Goal: Information Seeking & Learning: Learn about a topic

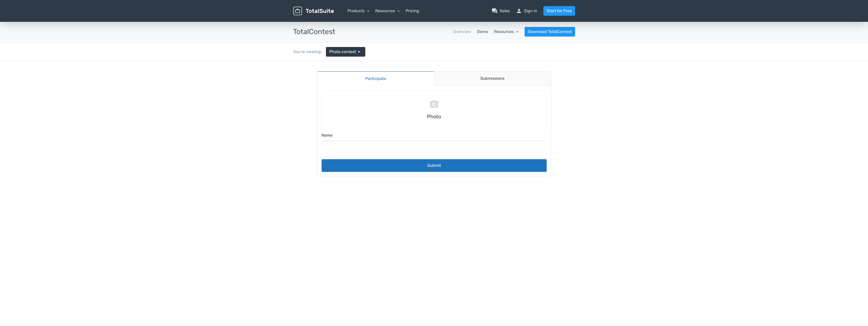
click at [504, 31] on link "Resources" at bounding box center [506, 31] width 24 height 5
click at [503, 60] on link "article Changelog" at bounding box center [495, 60] width 48 height 14
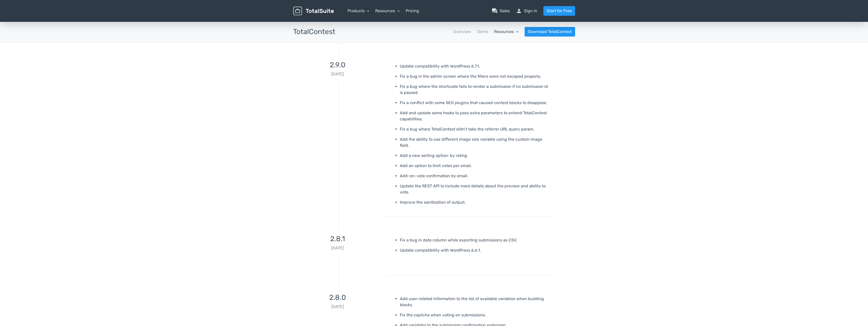
click at [509, 32] on link "Resources" at bounding box center [506, 31] width 24 height 5
click at [495, 45] on link "school Documentation" at bounding box center [495, 45] width 48 height 14
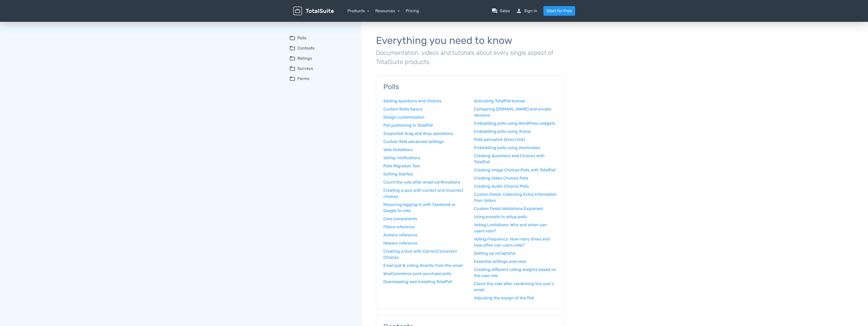
click at [304, 48] on summary "folder_open Contests" at bounding box center [321, 48] width 65 height 6
click at [317, 71] on link "Introduction to contest editor" at bounding box center [325, 72] width 59 height 5
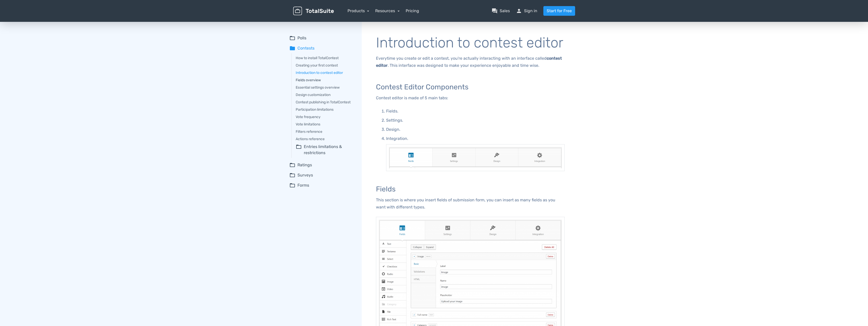
click at [315, 81] on link "Fields overview" at bounding box center [325, 80] width 59 height 5
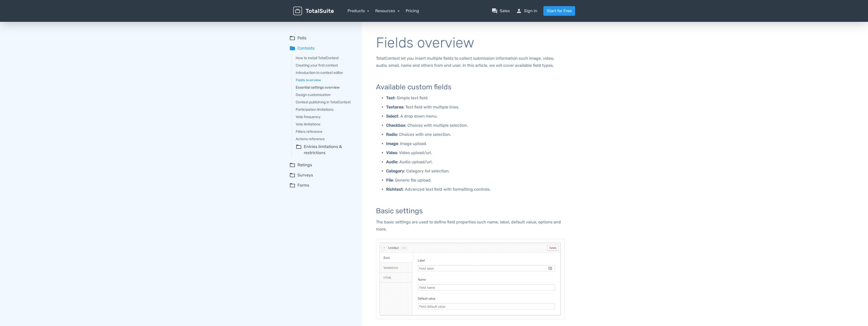
click at [330, 87] on link "Essential settings overview" at bounding box center [325, 87] width 59 height 5
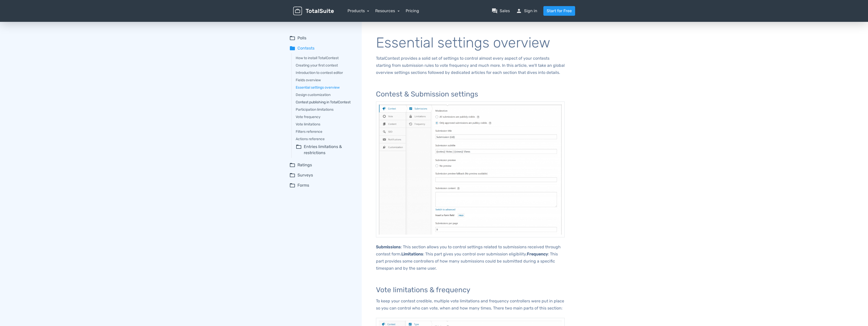
click at [337, 102] on link "Contest publishing in TotalContest" at bounding box center [325, 102] width 59 height 5
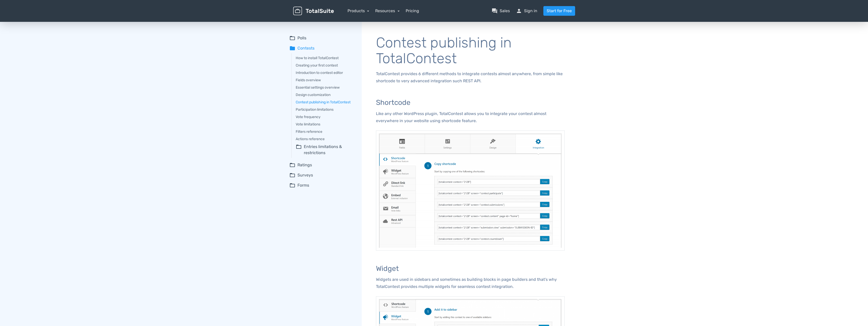
click at [325, 148] on summary "folder_open Entries limitations & restrictions" at bounding box center [325, 150] width 59 height 12
click at [306, 196] on summary "folder_open Forms" at bounding box center [321, 197] width 65 height 6
click at [308, 185] on summary "folder_open Surveys" at bounding box center [321, 187] width 65 height 6
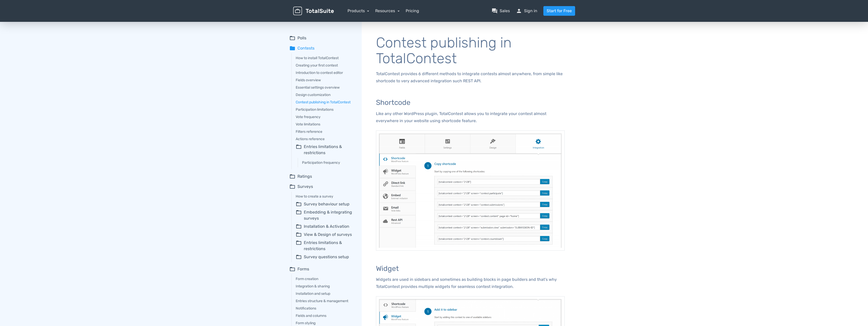
click at [308, 177] on summary "folder_open Ratings" at bounding box center [321, 177] width 65 height 6
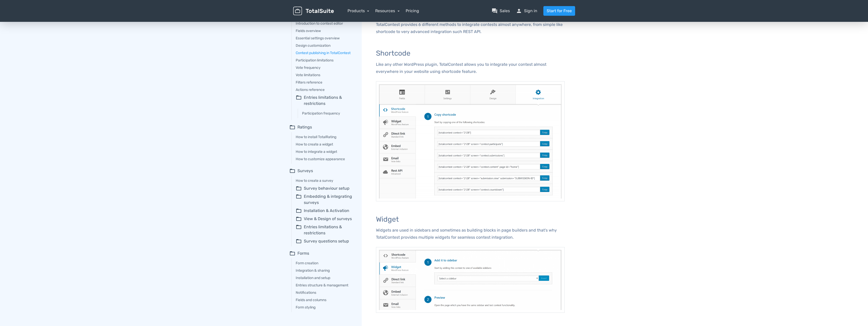
scroll to position [51, 0]
